Goal: Find contact information: Find contact information

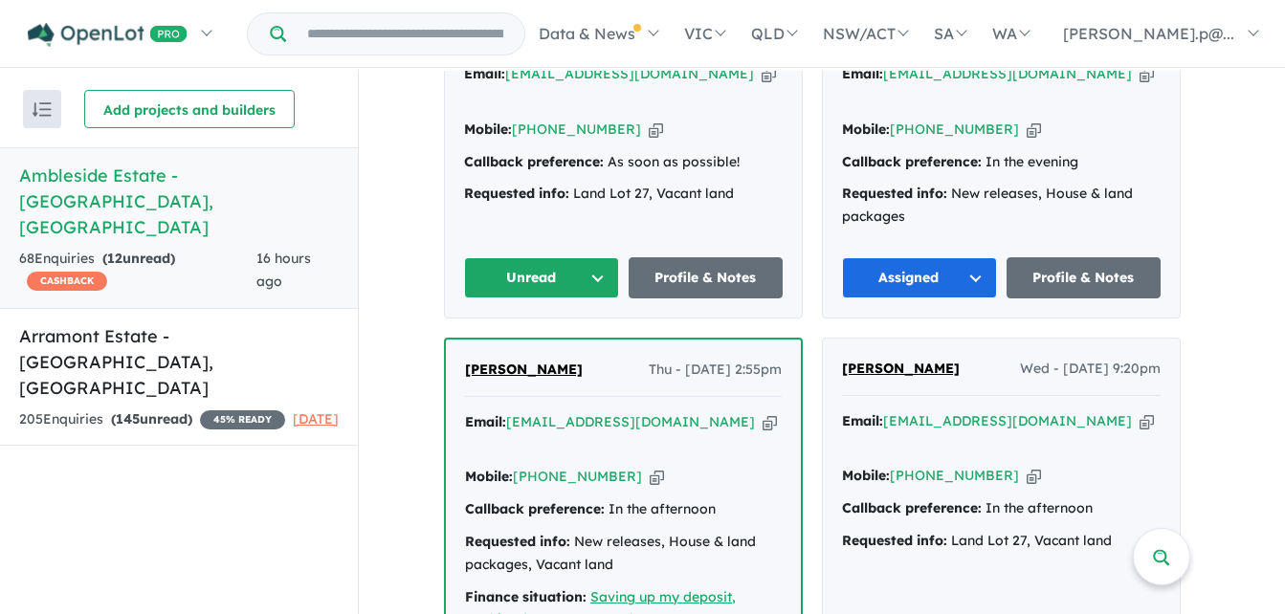
scroll to position [3349, 0]
drag, startPoint x: 965, startPoint y: 202, endPoint x: 841, endPoint y: 200, distance: 123.5
click at [841, 338] on div "[PERSON_NAME] Wed - [DATE] 9:20pm Email: [EMAIL_ADDRESS][DOMAIN_NAME] Copied! M…" at bounding box center [1001, 545] width 357 height 415
copy span "[PERSON_NAME]"
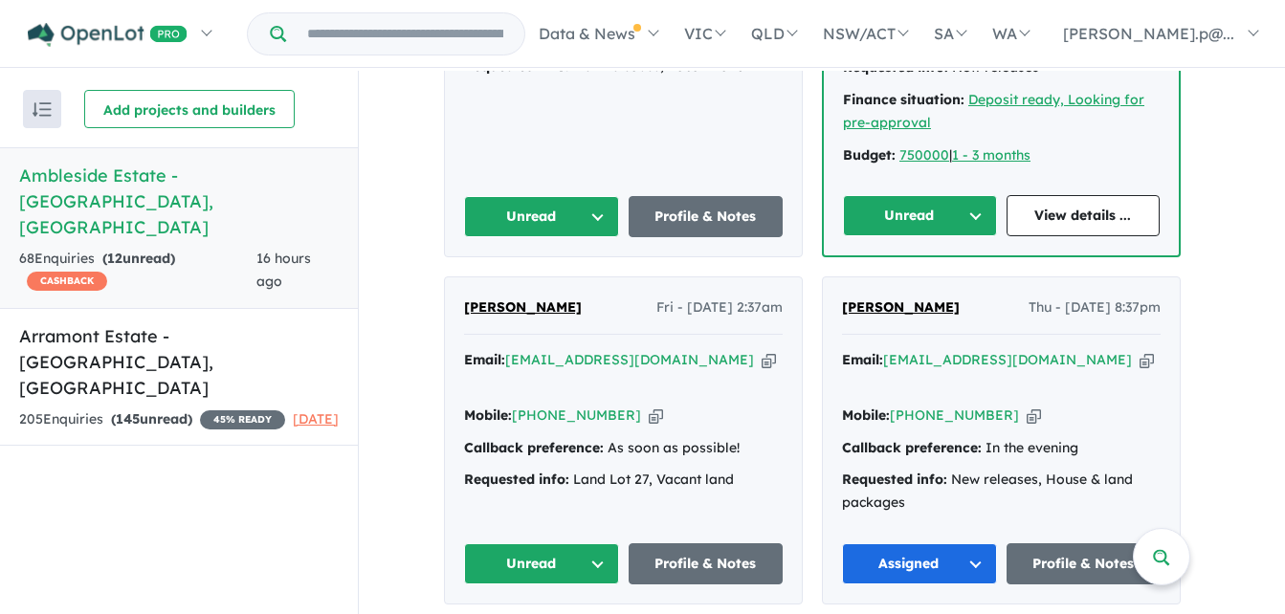
scroll to position [2966, 0]
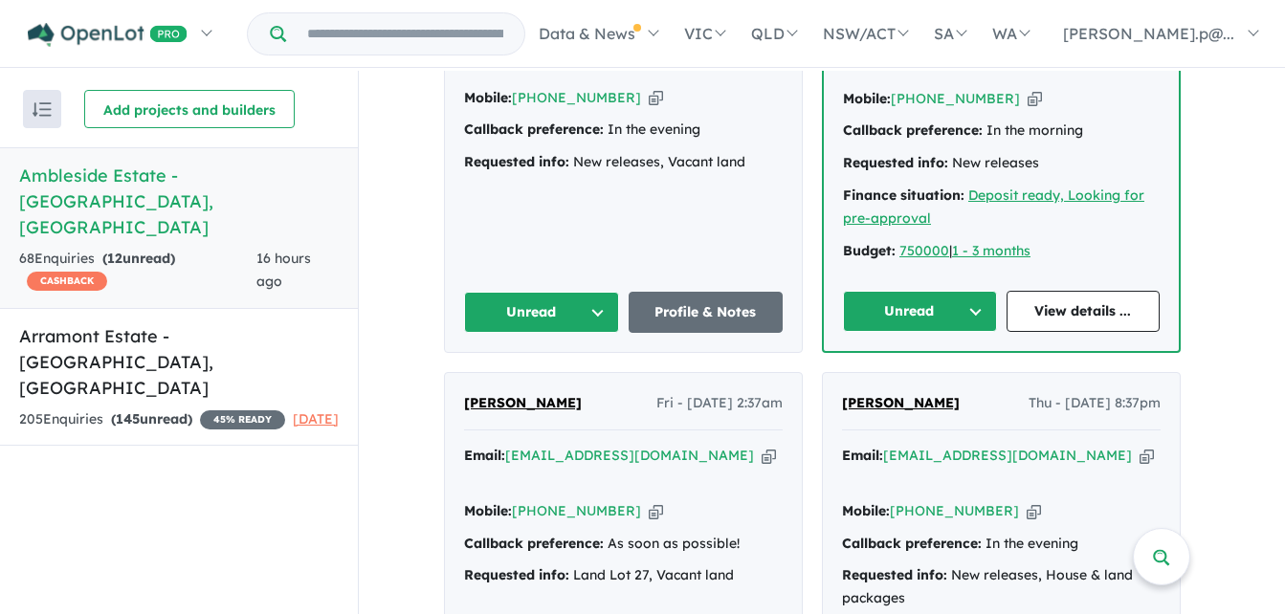
click at [553, 392] on div "[PERSON_NAME] Fri - [DATE] 2:37am" at bounding box center [623, 411] width 319 height 38
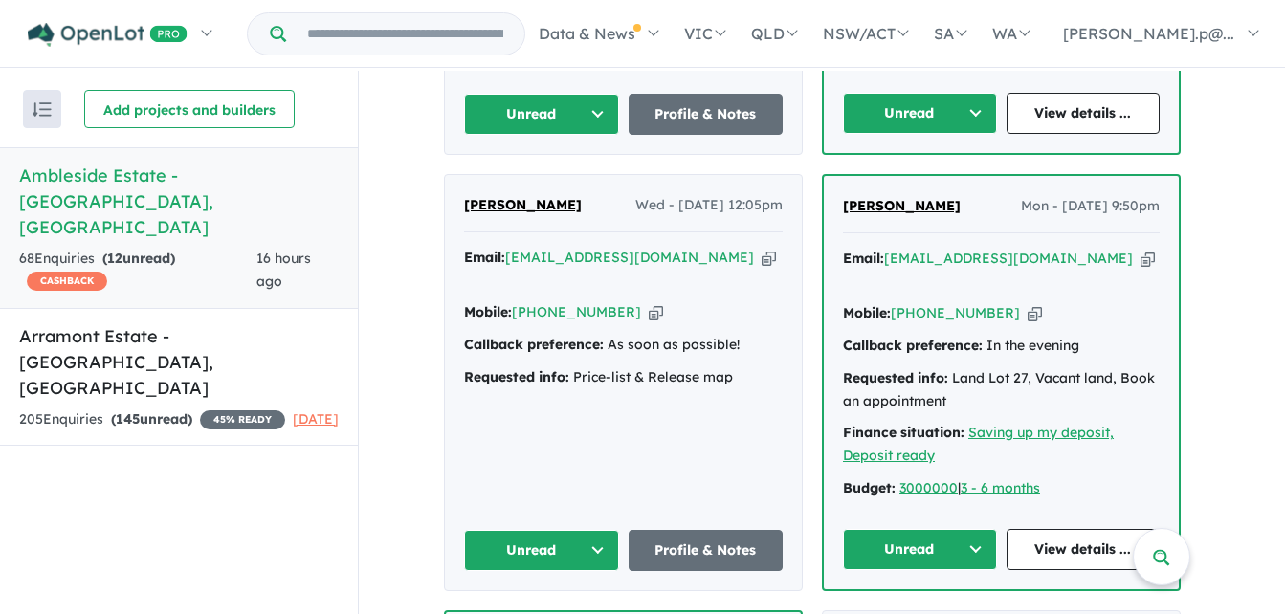
scroll to position [1148, 0]
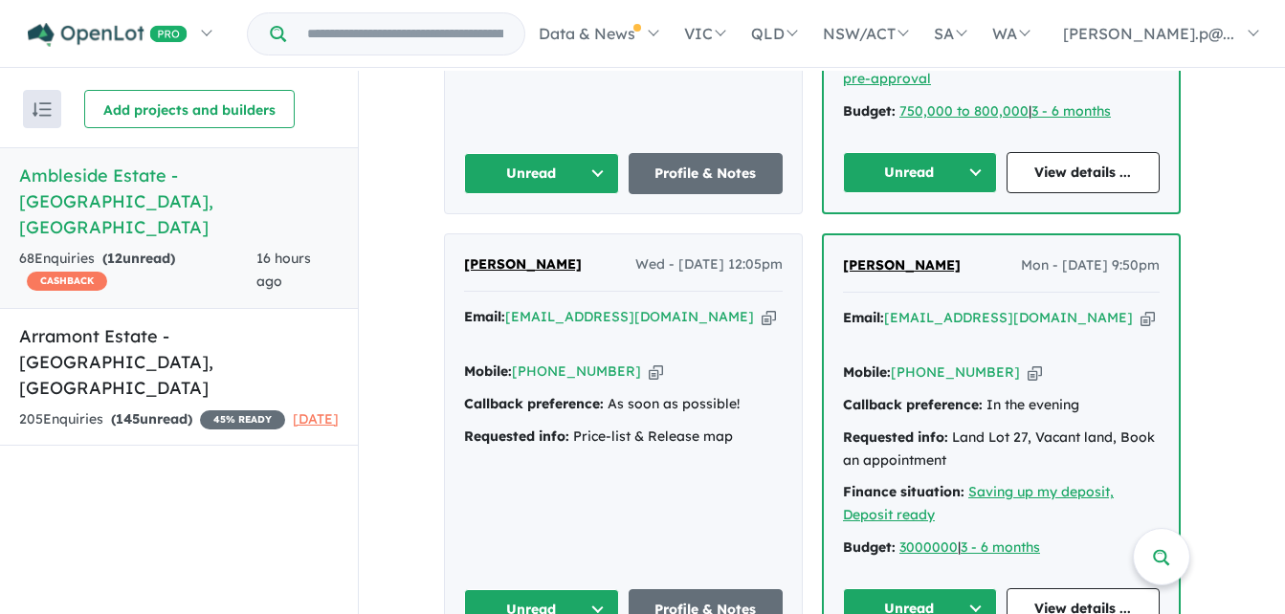
drag, startPoint x: 959, startPoint y: 234, endPoint x: 846, endPoint y: 236, distance: 112.9
click at [846, 236] on div "[PERSON_NAME] - [DATE] 9:50pm Email: [EMAIL_ADDRESS][DOMAIN_NAME] Copied! Mobil…" at bounding box center [1001, 441] width 355 height 413
copy span "[PERSON_NAME]"
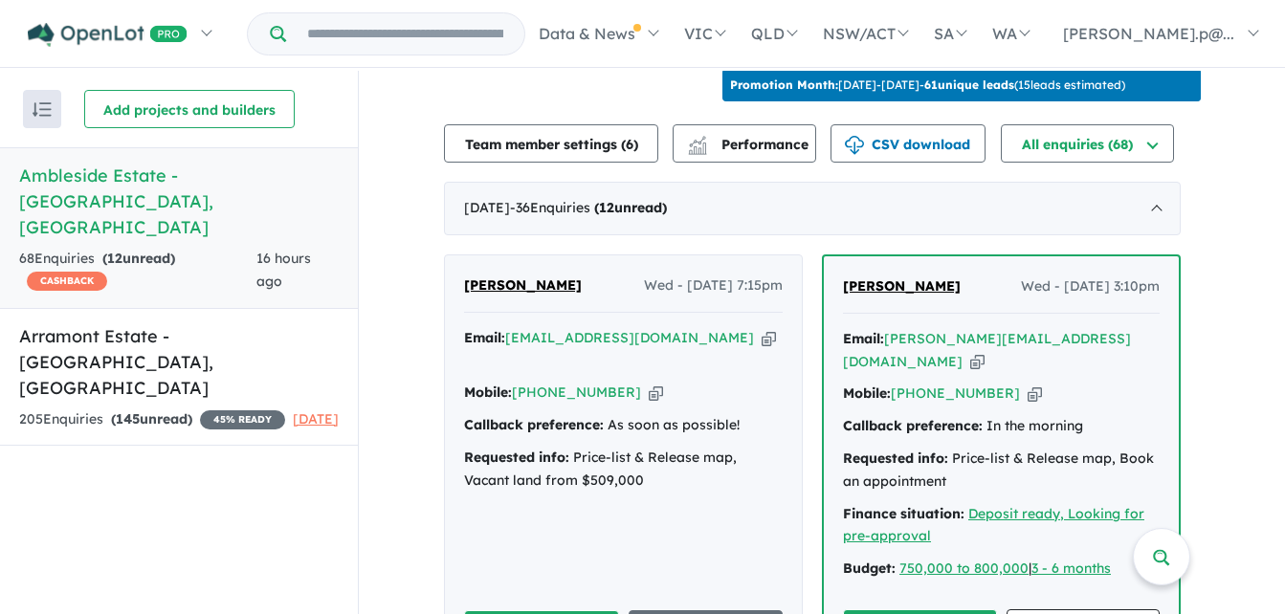
scroll to position [670, 0]
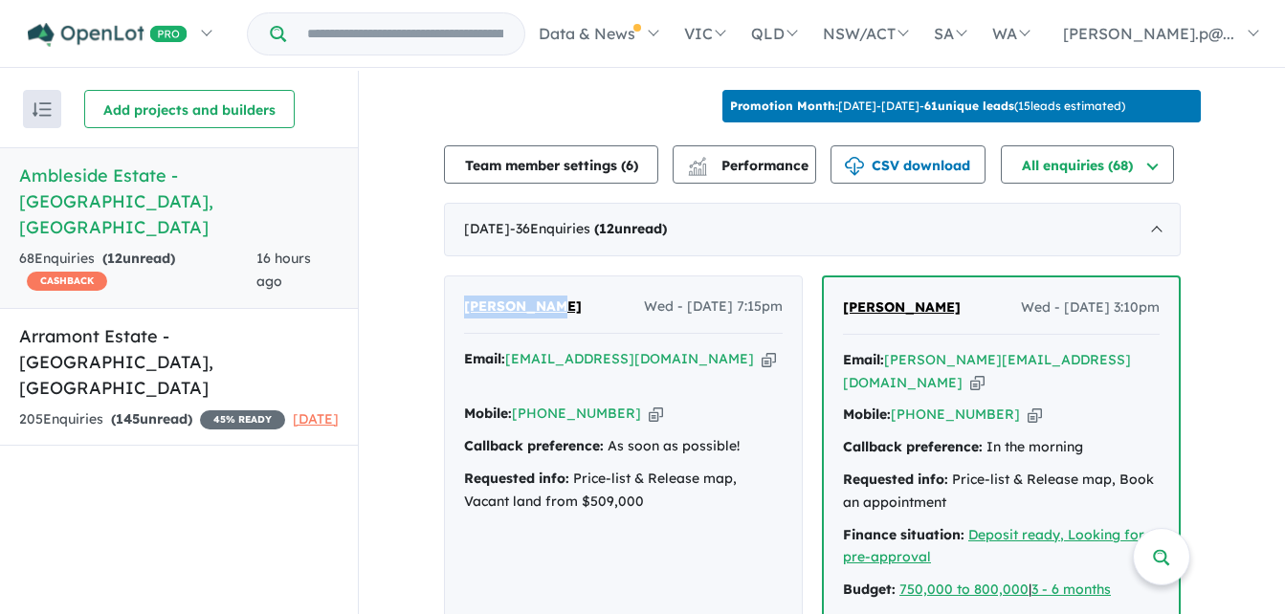
drag, startPoint x: 562, startPoint y: 298, endPoint x: 464, endPoint y: 295, distance: 97.6
click at [464, 294] on div "[PERSON_NAME] Wed - [DATE] 7:15pm Email: [EMAIL_ADDRESS][DOMAIN_NAME] Copied! M…" at bounding box center [623, 484] width 357 height 415
copy span "[PERSON_NAME]"
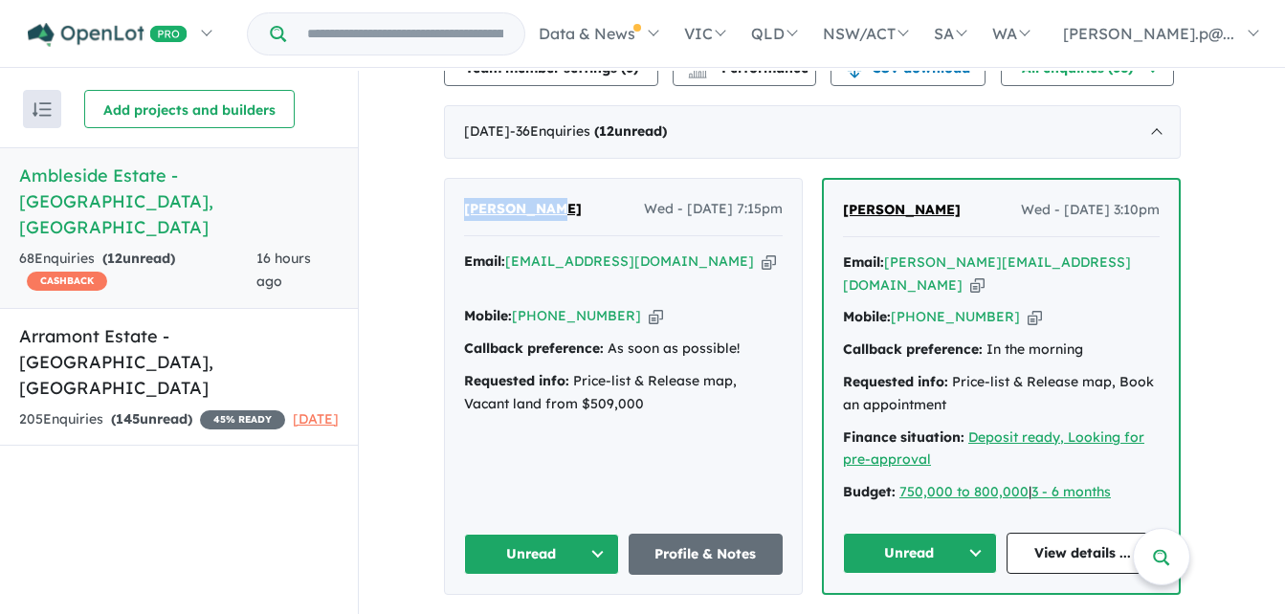
scroll to position [766, 0]
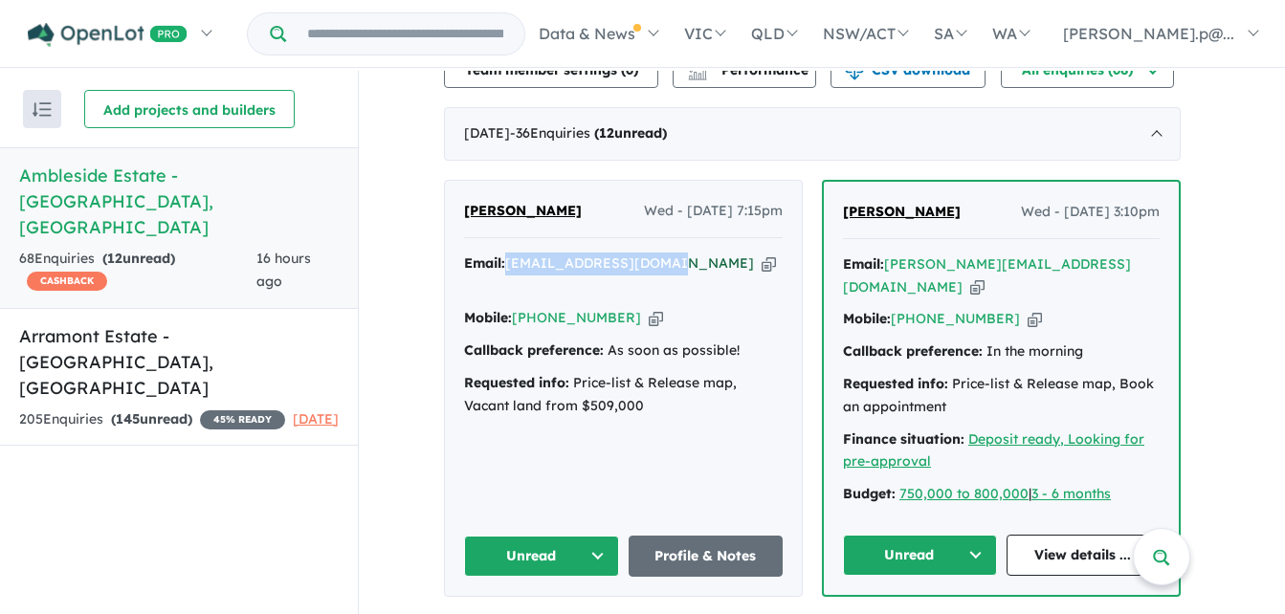
drag, startPoint x: 686, startPoint y: 253, endPoint x: 516, endPoint y: 256, distance: 170.4
click at [516, 256] on div "Email: [EMAIL_ADDRESS][DOMAIN_NAME] Copied!" at bounding box center [623, 276] width 319 height 46
copy a%20Ambleside%20Estate%20-%20Point%20Cook"] "[EMAIL_ADDRESS][DOMAIN_NAME]"
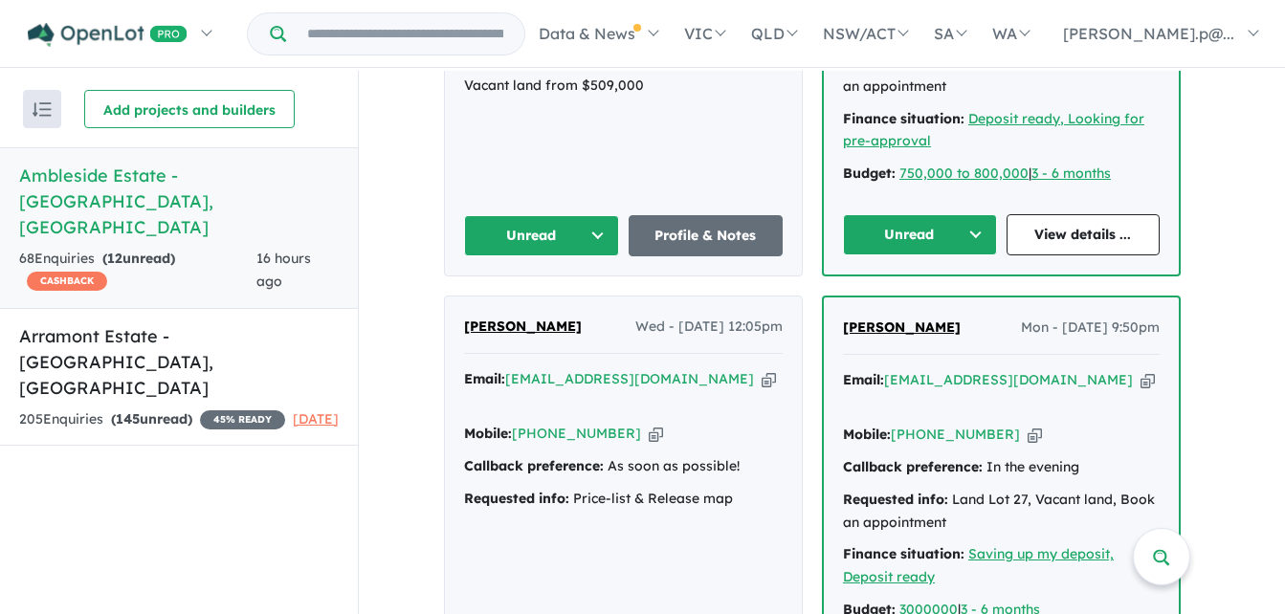
scroll to position [1148, 0]
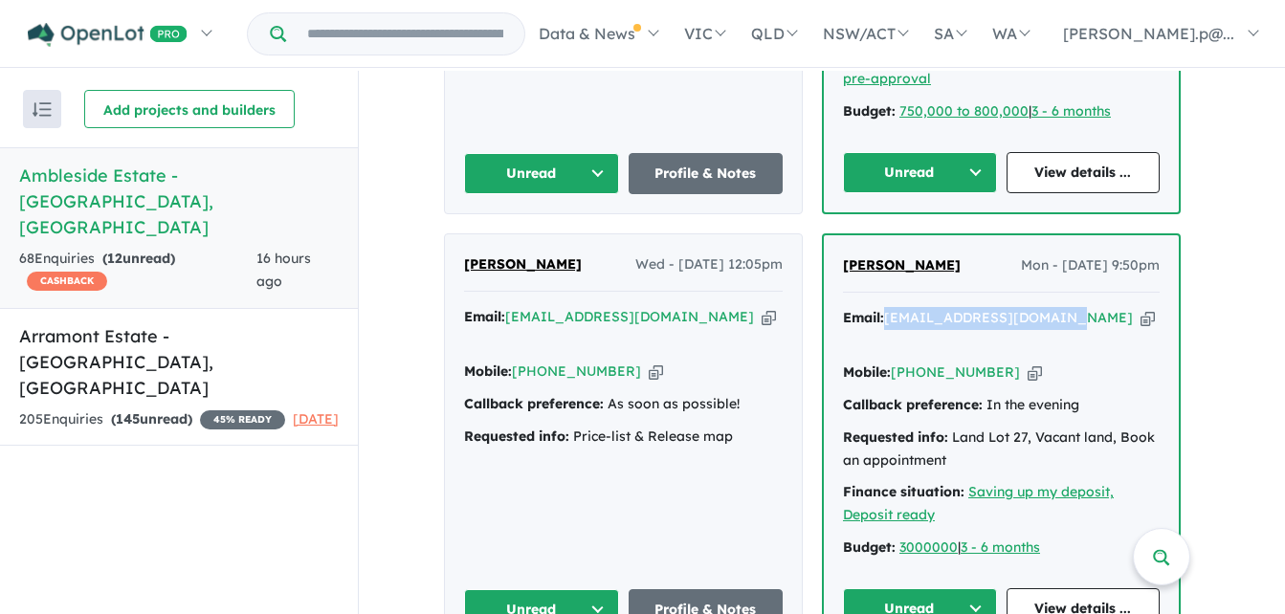
drag, startPoint x: 1069, startPoint y: 282, endPoint x: 897, endPoint y: 295, distance: 172.7
click at [897, 307] on div "Email: [PERSON_NAME][EMAIL_ADDRESS][DOMAIN_NAME] Copied!" at bounding box center [1001, 330] width 317 height 46
copy a%20Ambleside%20Estate%20-%20Point%20Cook"] "[EMAIL_ADDRESS][DOMAIN_NAME]"
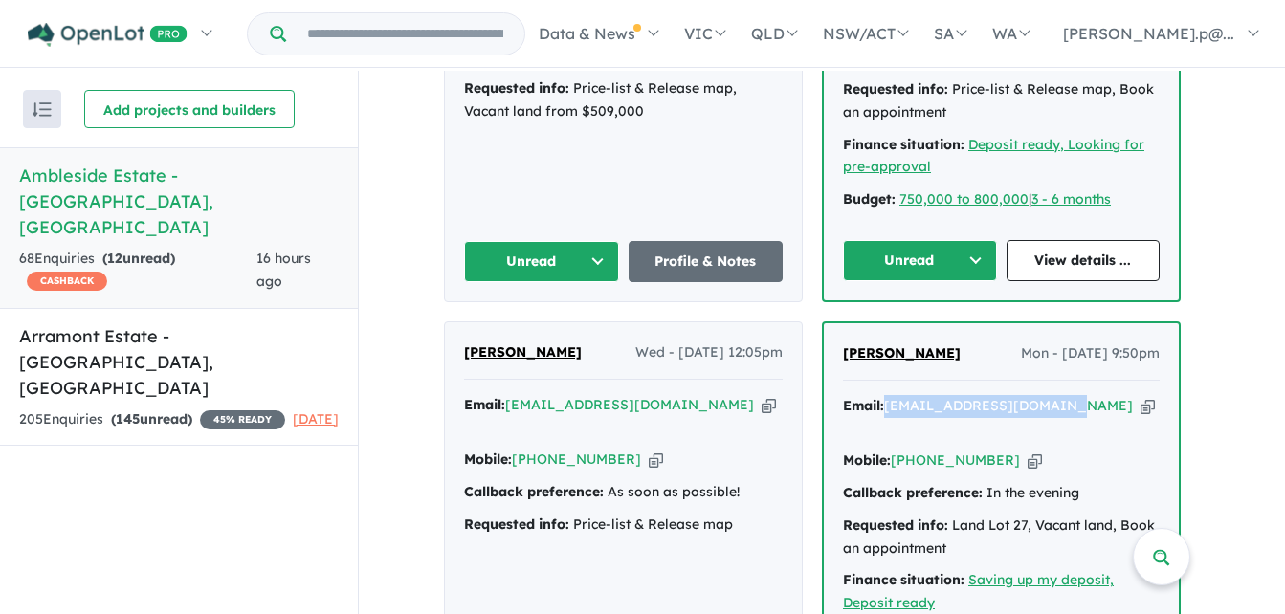
scroll to position [861, 0]
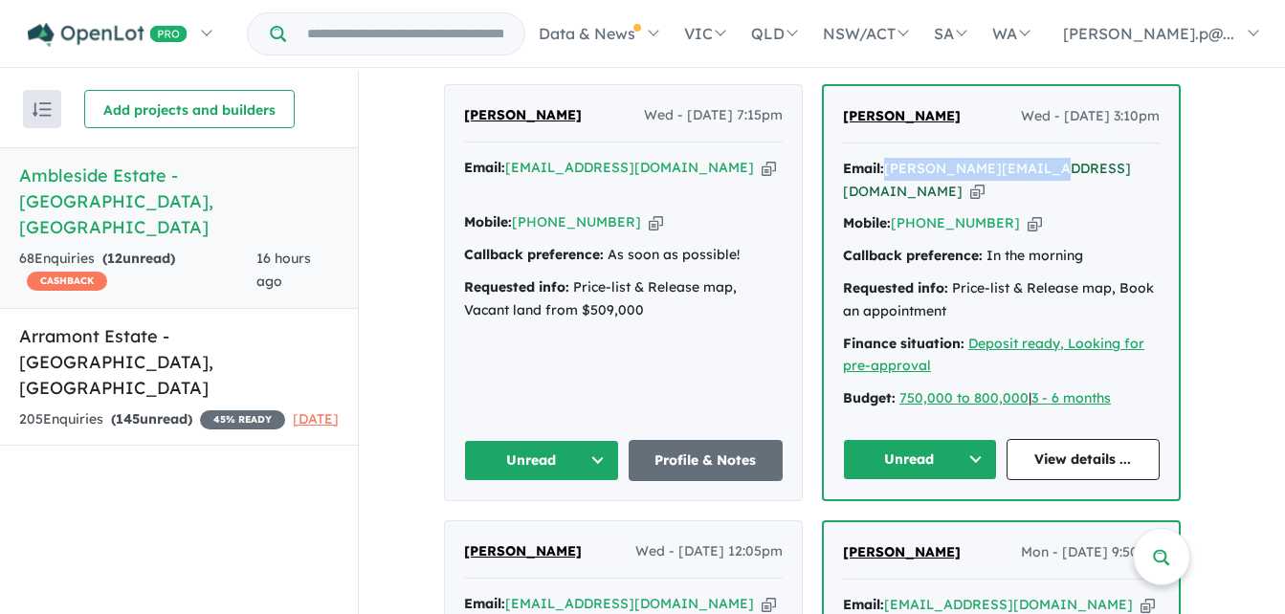
drag, startPoint x: 1049, startPoint y: 159, endPoint x: 894, endPoint y: 153, distance: 155.1
click at [894, 158] on div "Email: [PERSON_NAME][EMAIL_ADDRESS][DOMAIN_NAME] Copied!" at bounding box center [1001, 181] width 317 height 46
copy a%20Ambleside%20Estate%20-%20Point%20Cook"] "[PERSON_NAME][EMAIL_ADDRESS][DOMAIN_NAME]"
drag, startPoint x: 971, startPoint y: 100, endPoint x: 846, endPoint y: 114, distance: 126.1
click at [846, 114] on div "[PERSON_NAME] Wed - [DATE] 3:10pm Email: [PERSON_NAME][EMAIL_ADDRESS][DOMAIN_NA…" at bounding box center [1001, 292] width 355 height 413
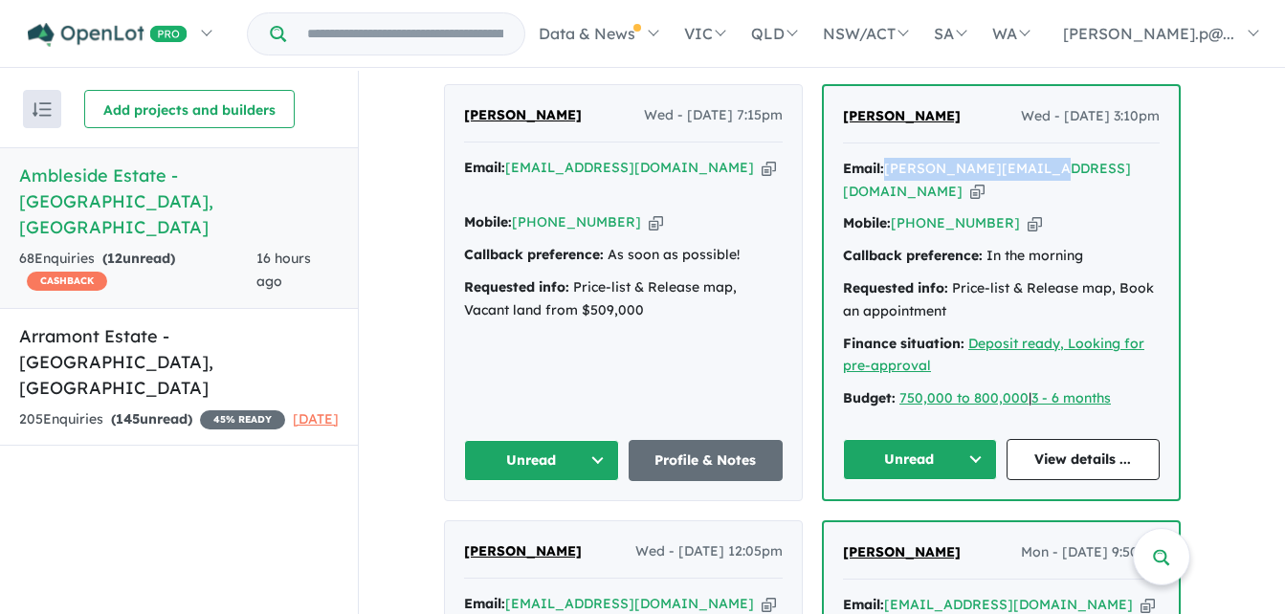
copy span "[PERSON_NAME]"
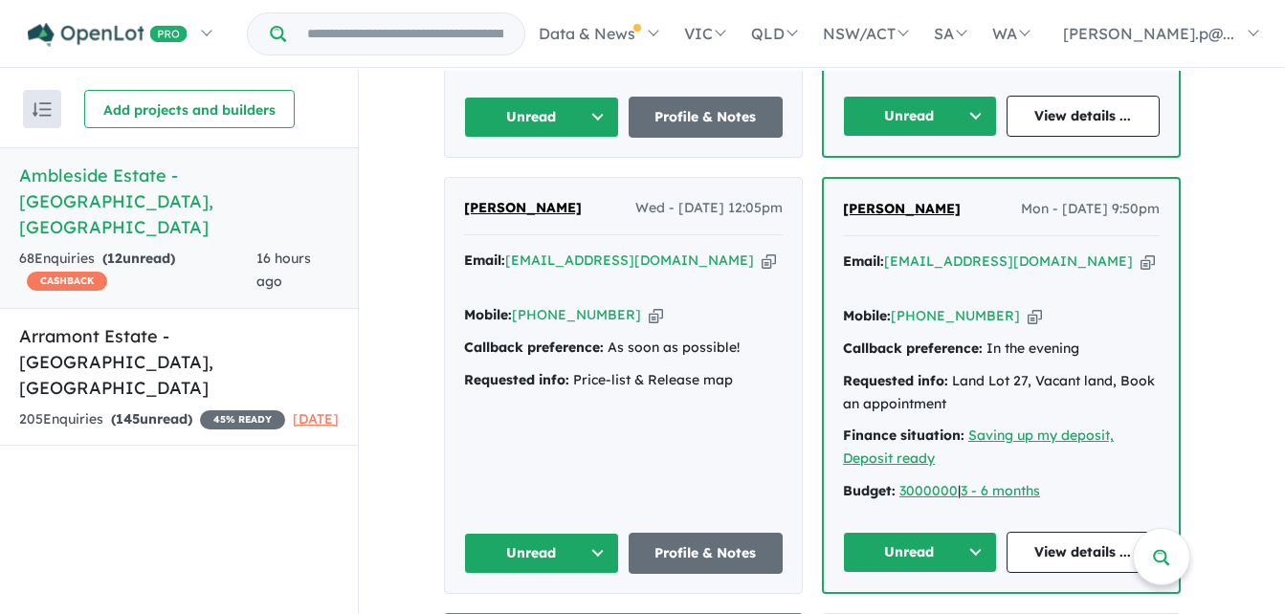
scroll to position [1244, 0]
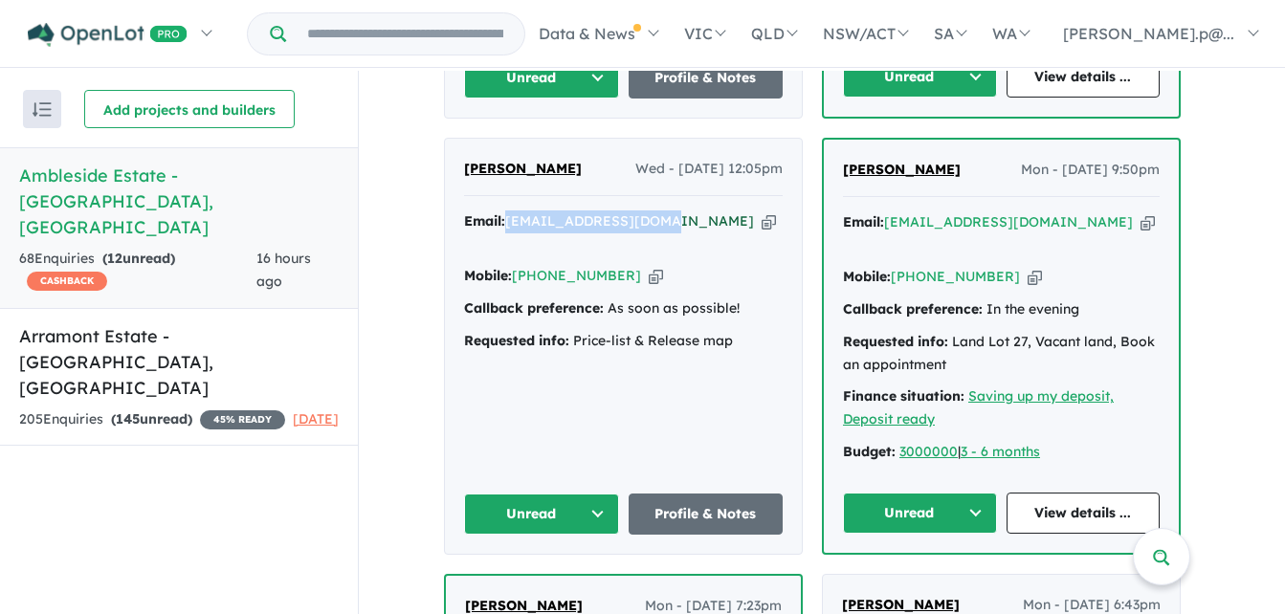
drag, startPoint x: 670, startPoint y: 191, endPoint x: 517, endPoint y: 190, distance: 153.1
click at [517, 211] on div "Email: [EMAIL_ADDRESS][DOMAIN_NAME] Copied!" at bounding box center [623, 234] width 319 height 46
copy a%20Ambleside%20Estate%20-%20Point%20Cook"] "[EMAIL_ADDRESS][DOMAIN_NAME]"
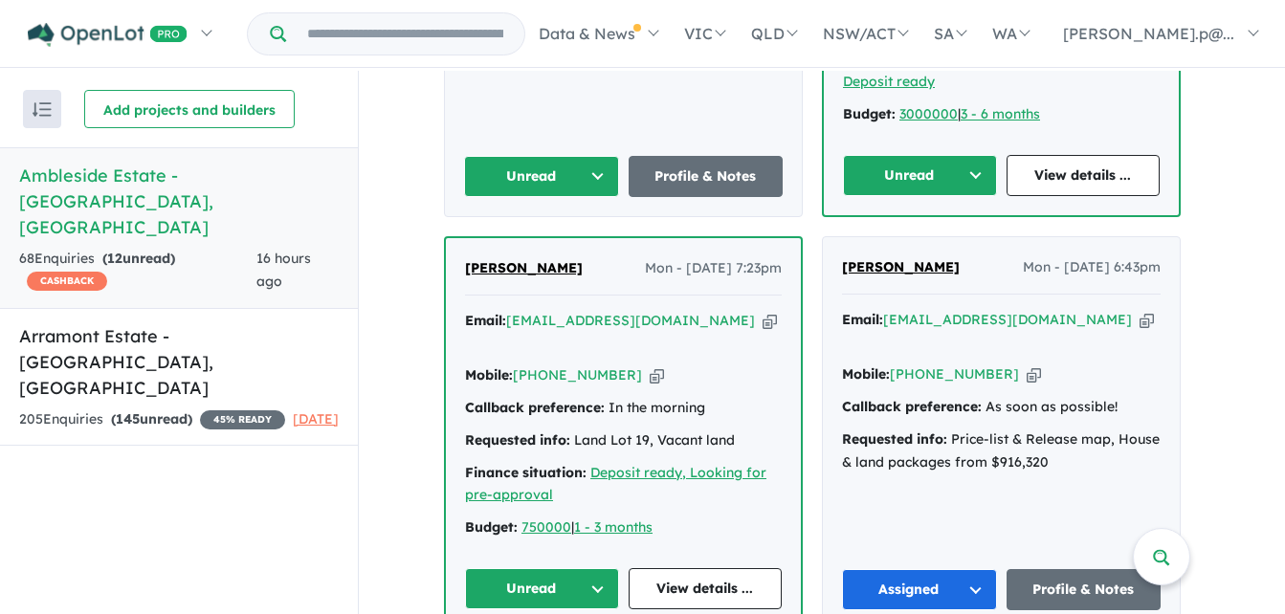
scroll to position [1627, 0]
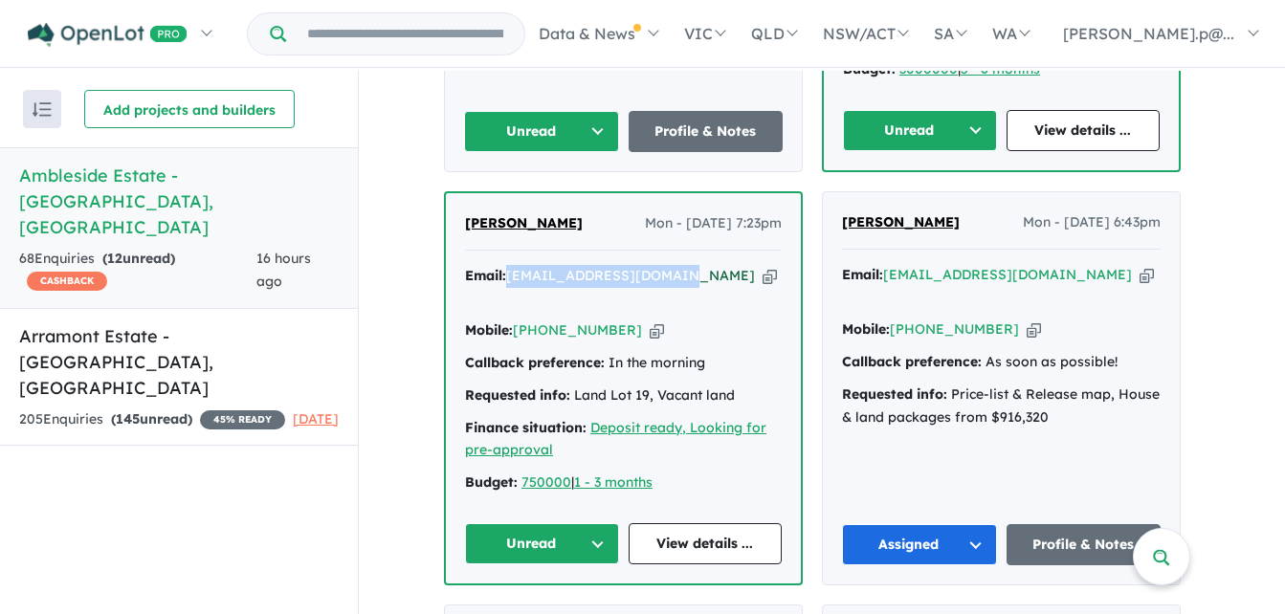
drag, startPoint x: 684, startPoint y: 221, endPoint x: 516, endPoint y: 226, distance: 168.5
click at [516, 265] on div "Email: [EMAIL_ADDRESS][DOMAIN_NAME] Copied!" at bounding box center [623, 288] width 317 height 46
copy a%20Ambleside%20Estate%20-%20Point%20Cook"] "[EMAIL_ADDRESS][DOMAIN_NAME]"
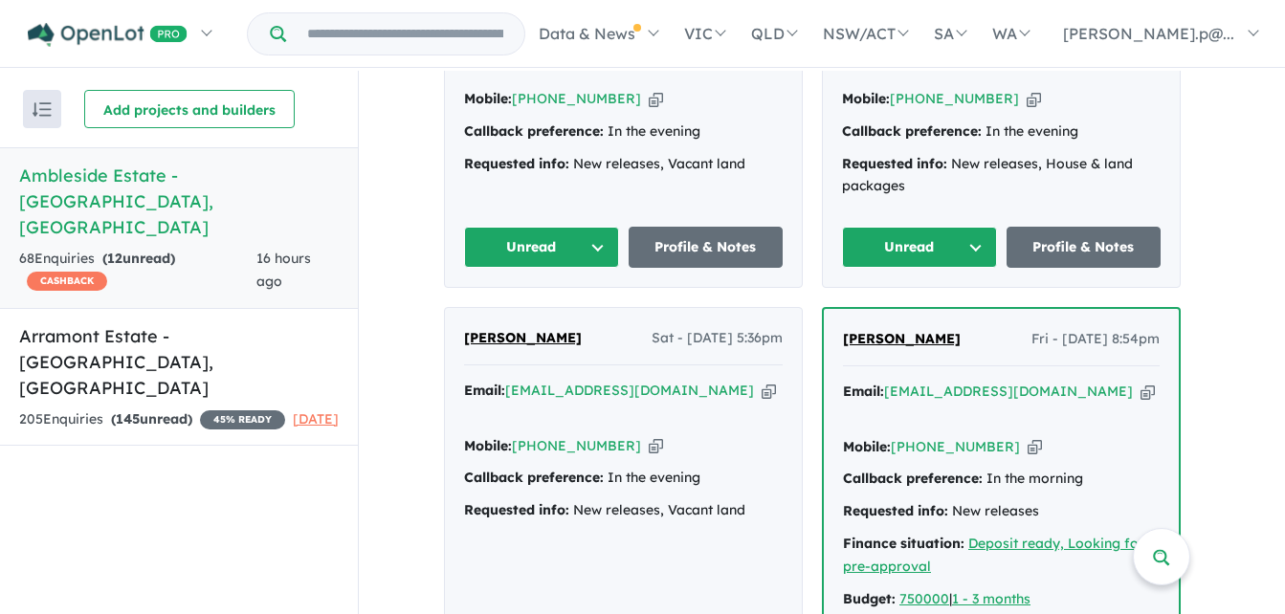
scroll to position [2584, 0]
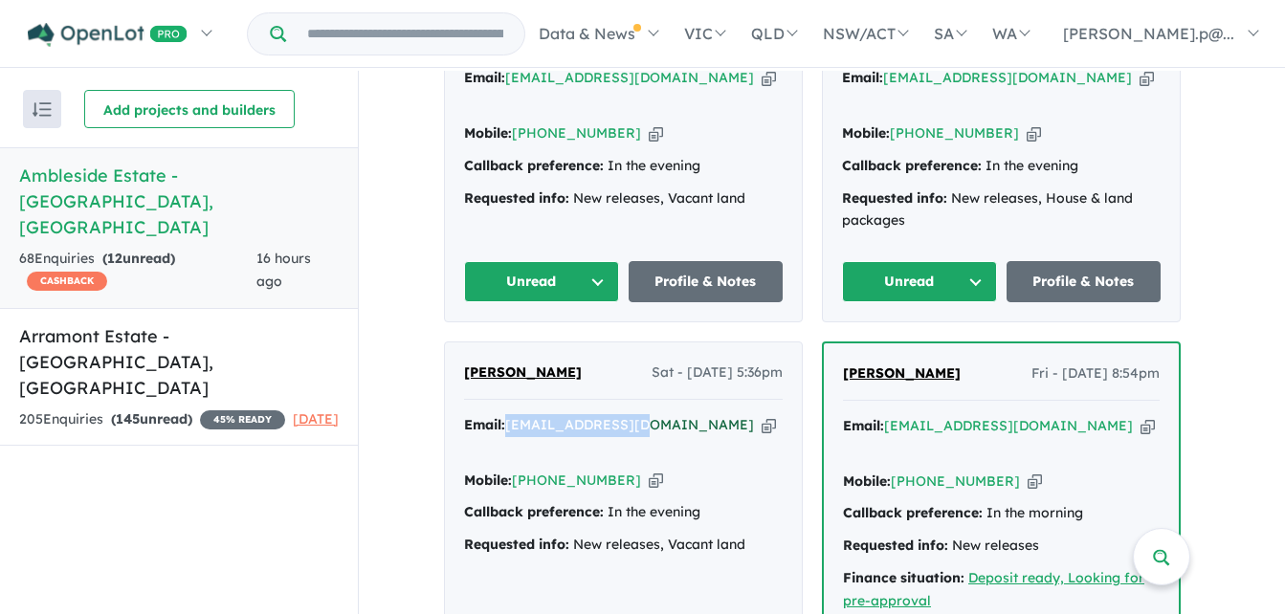
drag, startPoint x: 649, startPoint y: 297, endPoint x: 519, endPoint y: 298, distance: 130.1
click at [519, 414] on div "Email: [EMAIL_ADDRESS][DOMAIN_NAME] Copied!" at bounding box center [623, 437] width 319 height 46
copy a%20Ambleside%20Estate%20-%20Point%20Cook"] "[EMAIL_ADDRESS][DOMAIN_NAME]"
